Goal: Information Seeking & Learning: Learn about a topic

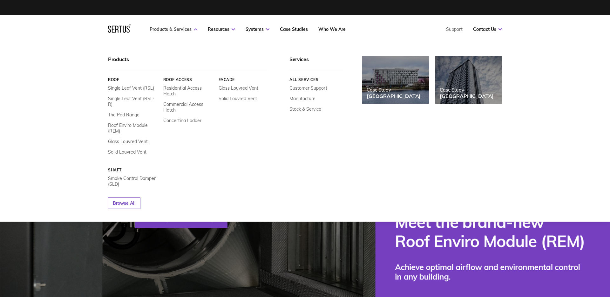
click at [172, 28] on link "Products & Services" at bounding box center [174, 29] width 48 height 6
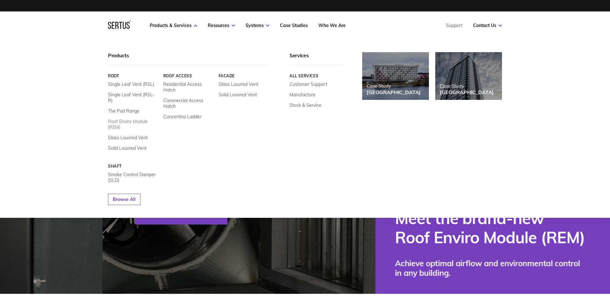
scroll to position [4, 0]
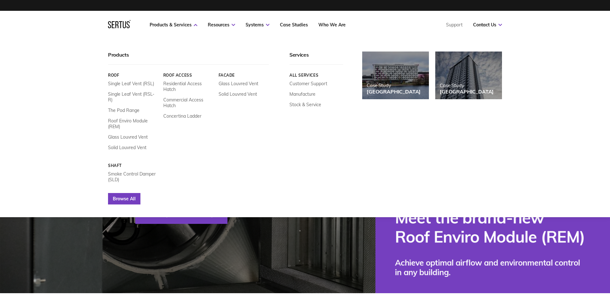
click at [116, 193] on link "Browse All" at bounding box center [124, 198] width 32 height 11
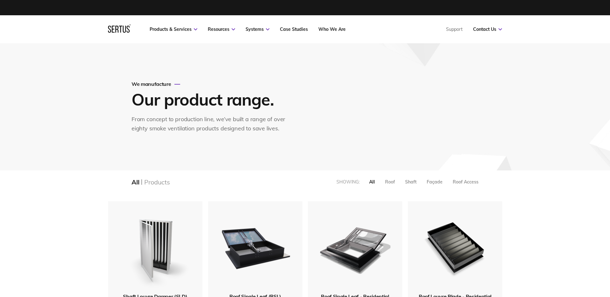
click at [161, 181] on div "Products" at bounding box center [156, 182] width 25 height 8
click at [133, 181] on div "All" at bounding box center [135, 182] width 8 height 8
click at [148, 182] on div "Products" at bounding box center [156, 182] width 25 height 8
click at [386, 182] on div "Roof" at bounding box center [390, 182] width 10 height 6
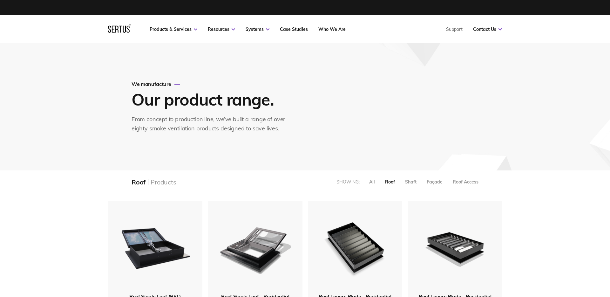
scroll to position [551, 394]
click at [160, 182] on div "Products" at bounding box center [162, 182] width 25 height 8
click at [129, 181] on div "Roof Products Showing: All Roof Shaft Façade Roof Access" at bounding box center [305, 181] width 372 height 23
drag, startPoint x: 138, startPoint y: 181, endPoint x: 161, endPoint y: 182, distance: 22.2
click at [139, 181] on div "Roof" at bounding box center [138, 182] width 14 height 8
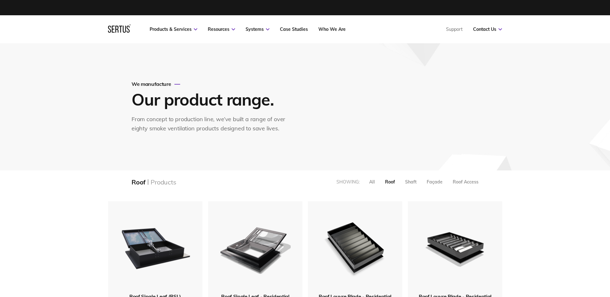
drag, startPoint x: 161, startPoint y: 182, endPoint x: 290, endPoint y: 181, distance: 128.9
click at [162, 182] on div "Products" at bounding box center [162, 182] width 25 height 8
click at [369, 182] on div "All" at bounding box center [372, 182] width 6 height 6
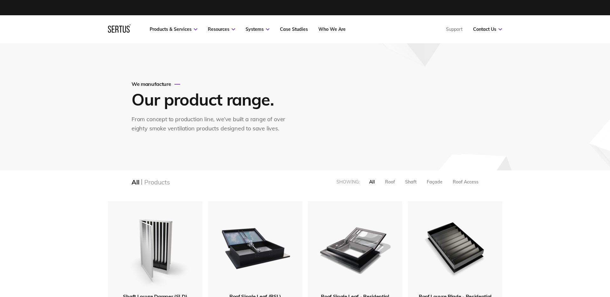
scroll to position [829, 394]
click at [390, 183] on div "Roof" at bounding box center [390, 182] width 10 height 6
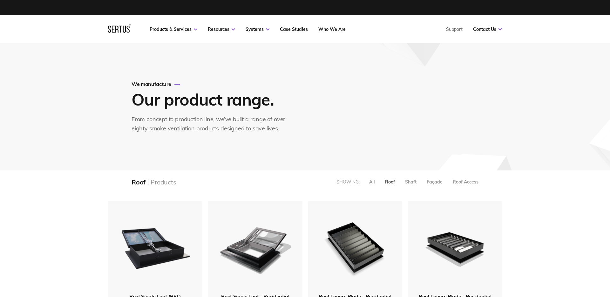
scroll to position [551, 394]
click at [372, 182] on div "All" at bounding box center [372, 182] width 6 height 6
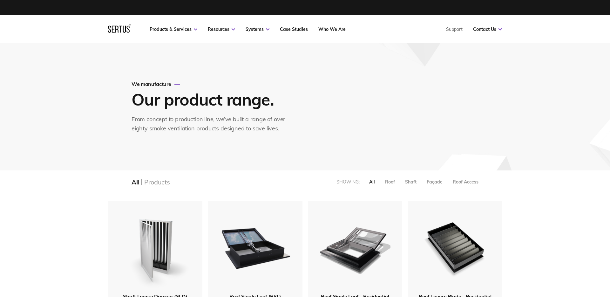
scroll to position [3, 3]
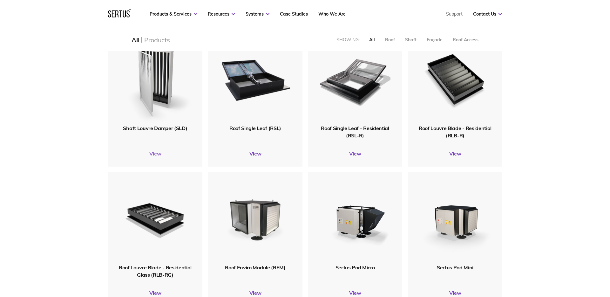
click at [152, 153] on link "View" at bounding box center [155, 153] width 94 height 6
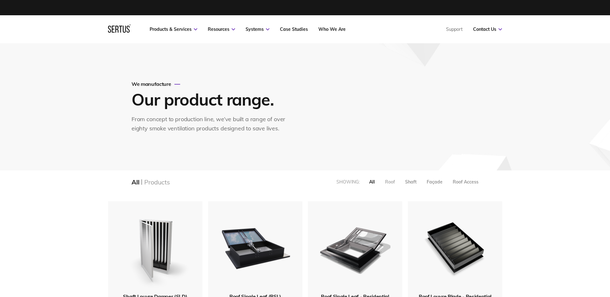
click at [391, 181] on div "Roof" at bounding box center [390, 182] width 10 height 6
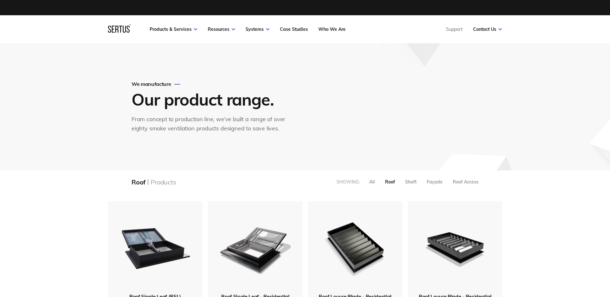
scroll to position [551, 394]
click at [372, 181] on div "All" at bounding box center [372, 182] width 6 height 6
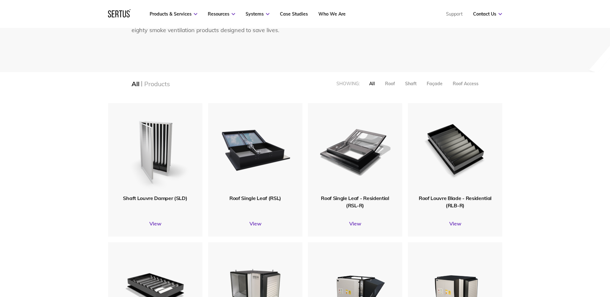
scroll to position [124, 0]
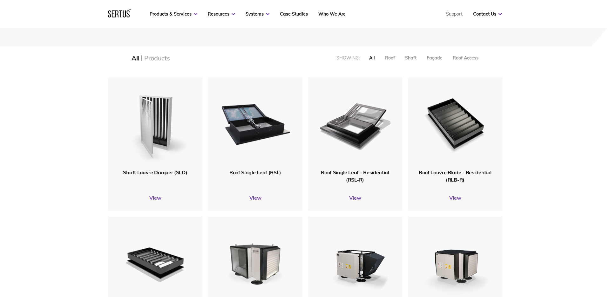
click at [49, 55] on div "All Products Showing: All Roof Shaft Façade Roof Access" at bounding box center [305, 57] width 610 height 23
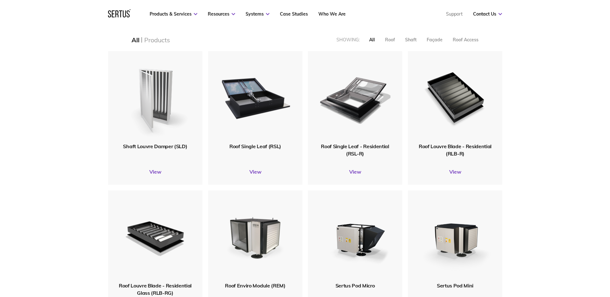
scroll to position [148, 0]
